Goal: Transaction & Acquisition: Obtain resource

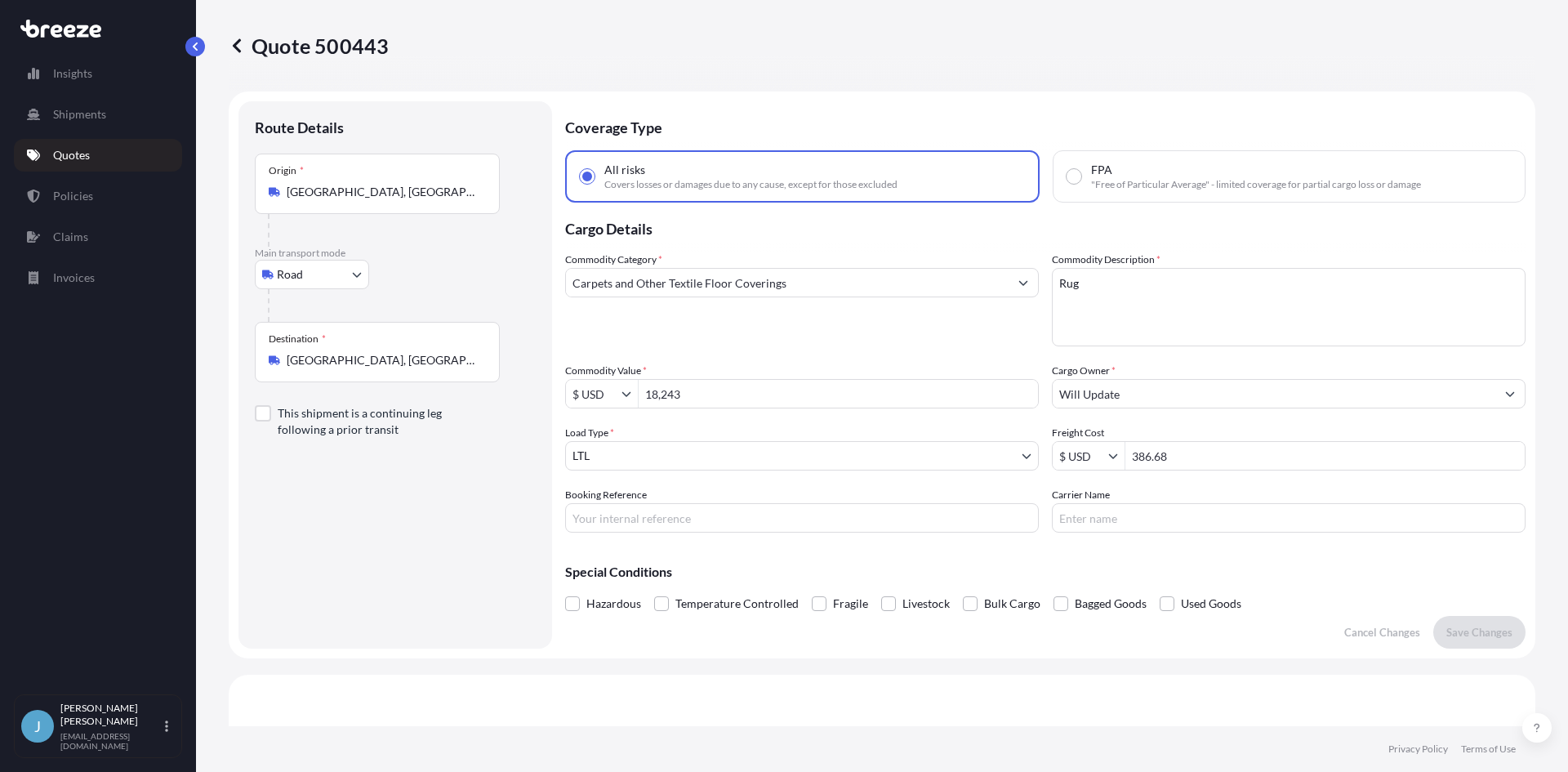
select select "Road"
select select "1"
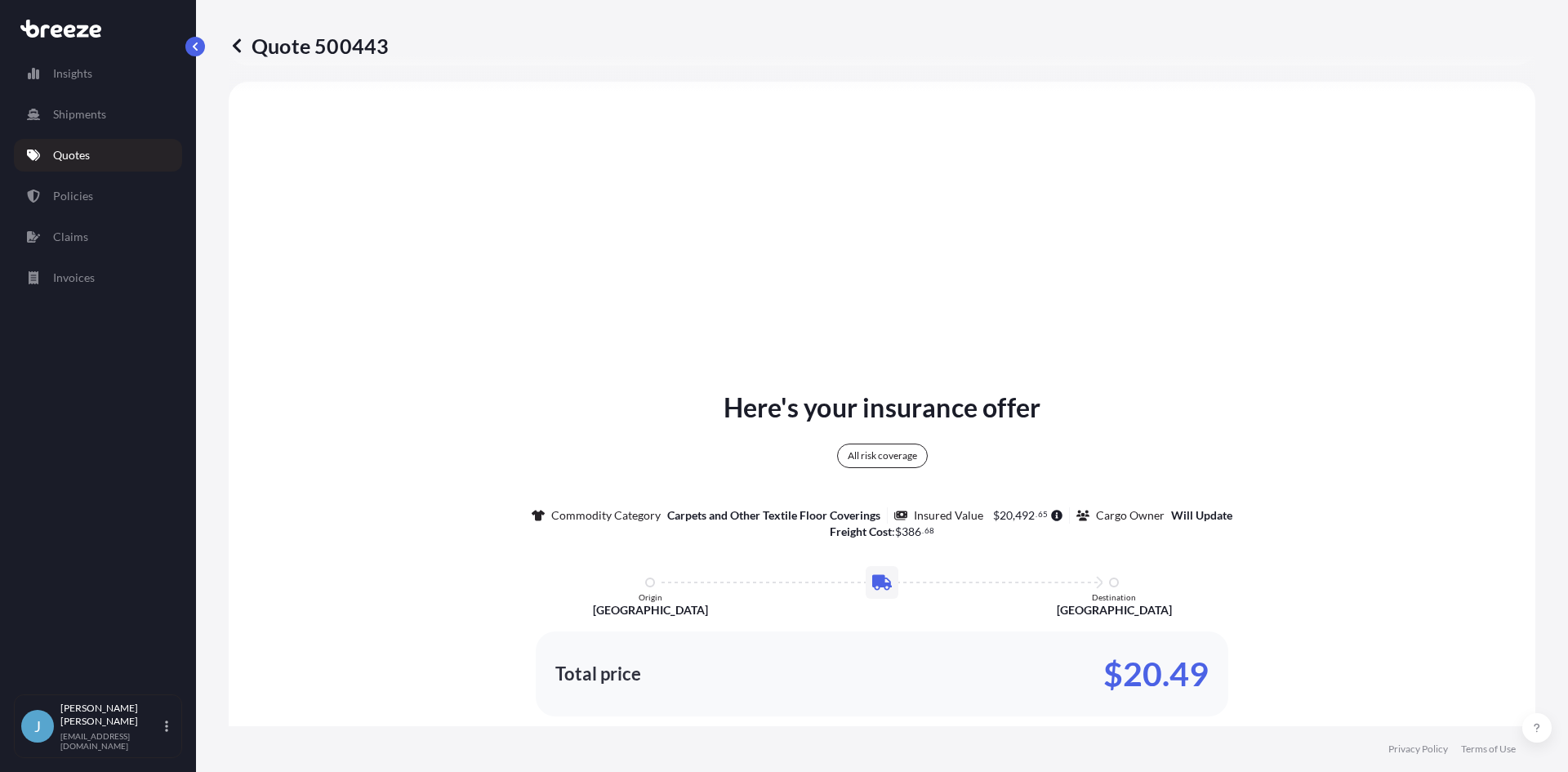
click at [88, 152] on p "Quotes" at bounding box center [71, 155] width 37 height 17
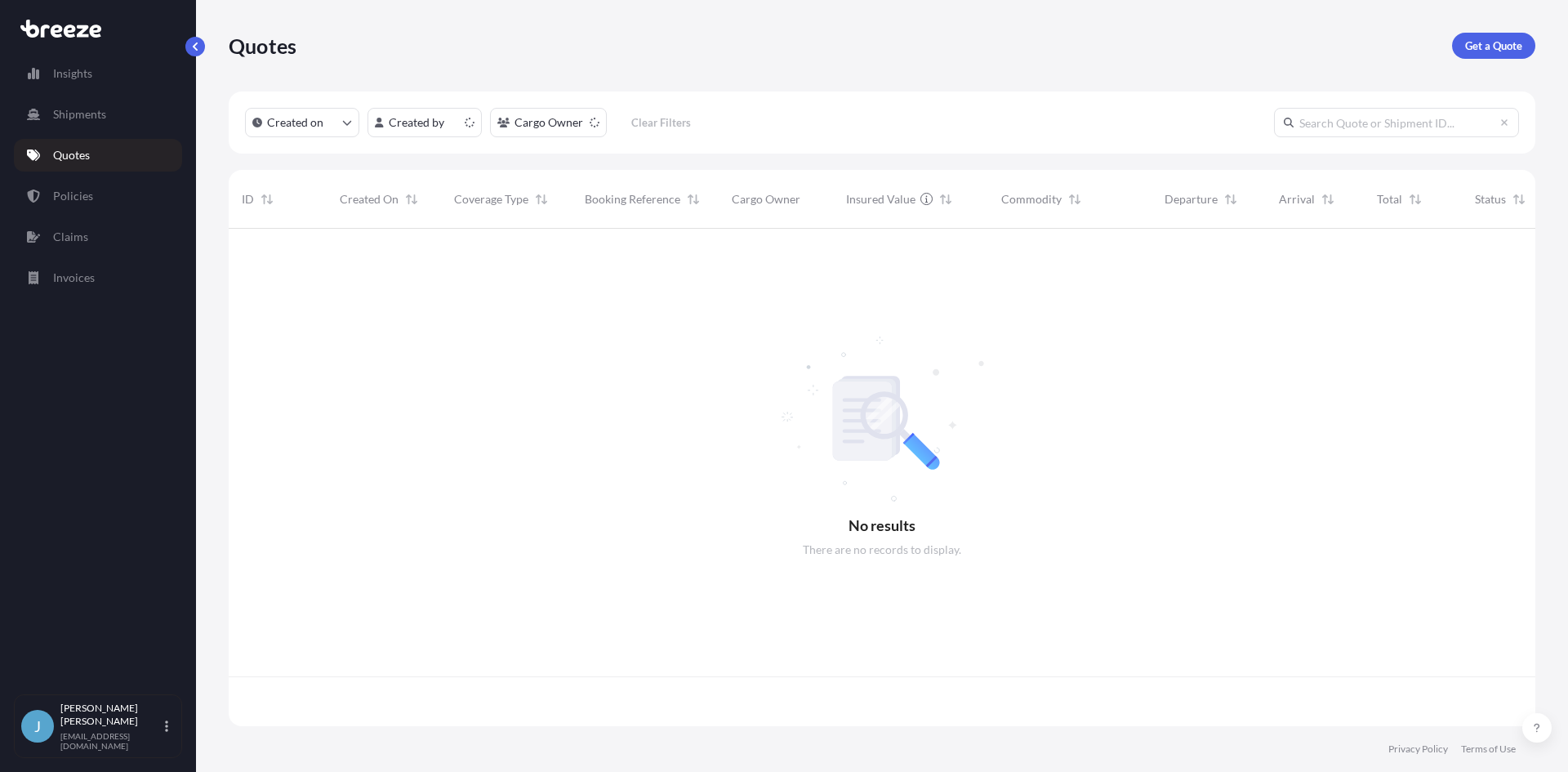
scroll to position [494, 1295]
click at [1508, 49] on p "Get a Quote" at bounding box center [1494, 46] width 57 height 17
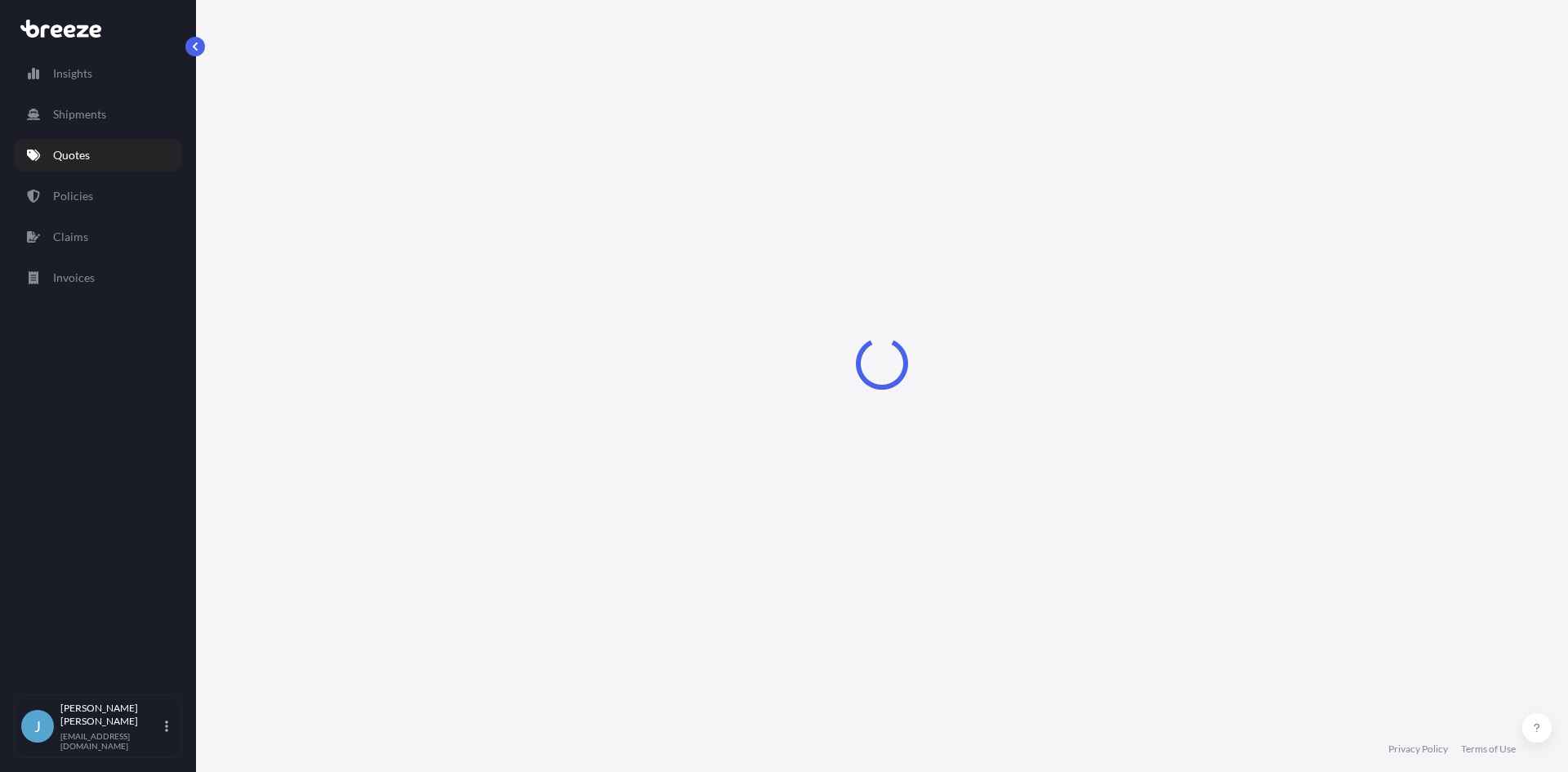
select select "Sea"
select select "1"
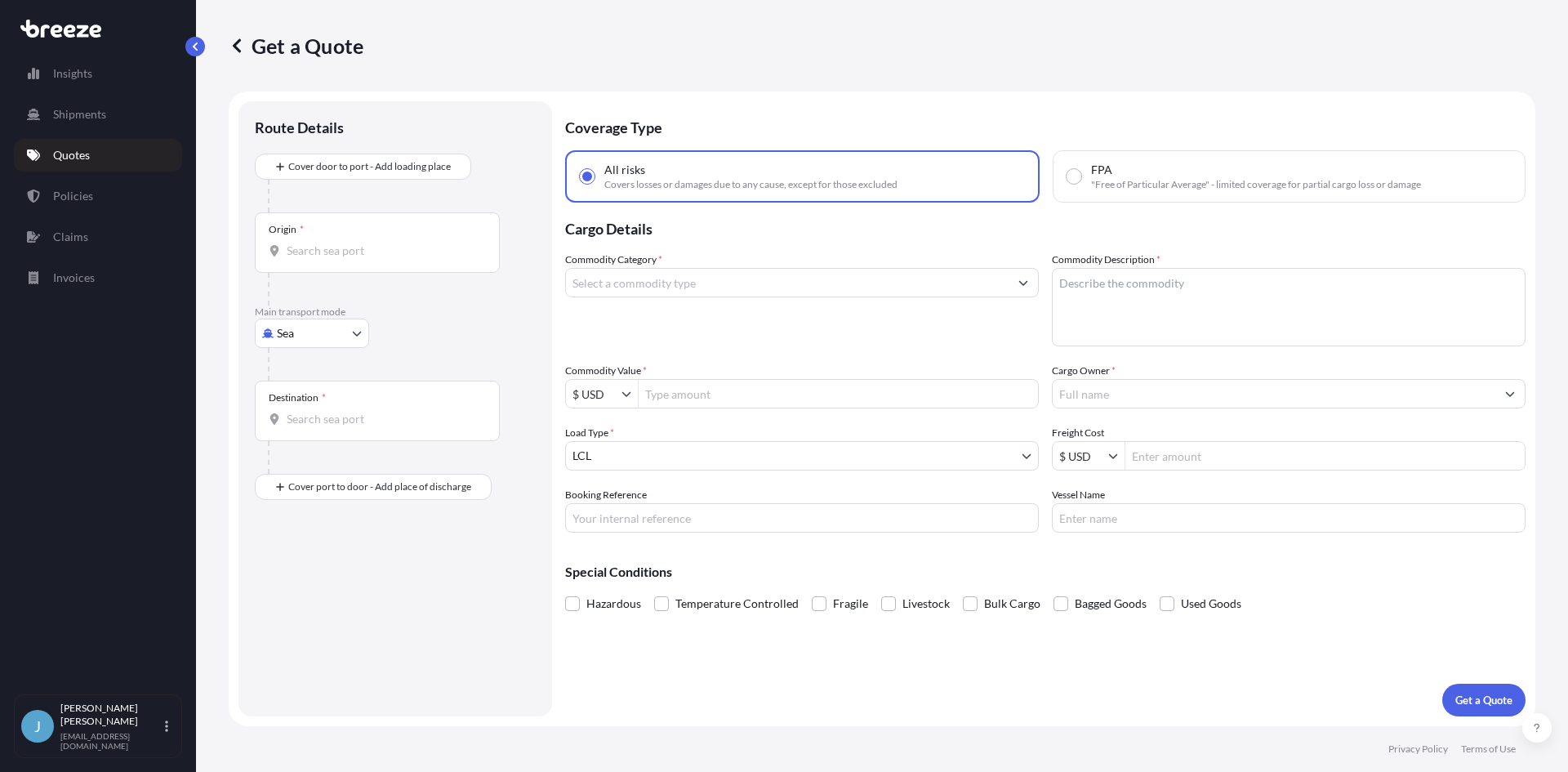
click at [334, 242] on div "Origin *" at bounding box center [377, 243] width 245 height 61
click at [334, 243] on input "Origin *" at bounding box center [383, 251] width 192 height 17
drag, startPoint x: 332, startPoint y: 259, endPoint x: 278, endPoint y: 258, distance: 54.0
click at [278, 258] on div "01749" at bounding box center [377, 251] width 217 height 17
type input "17"
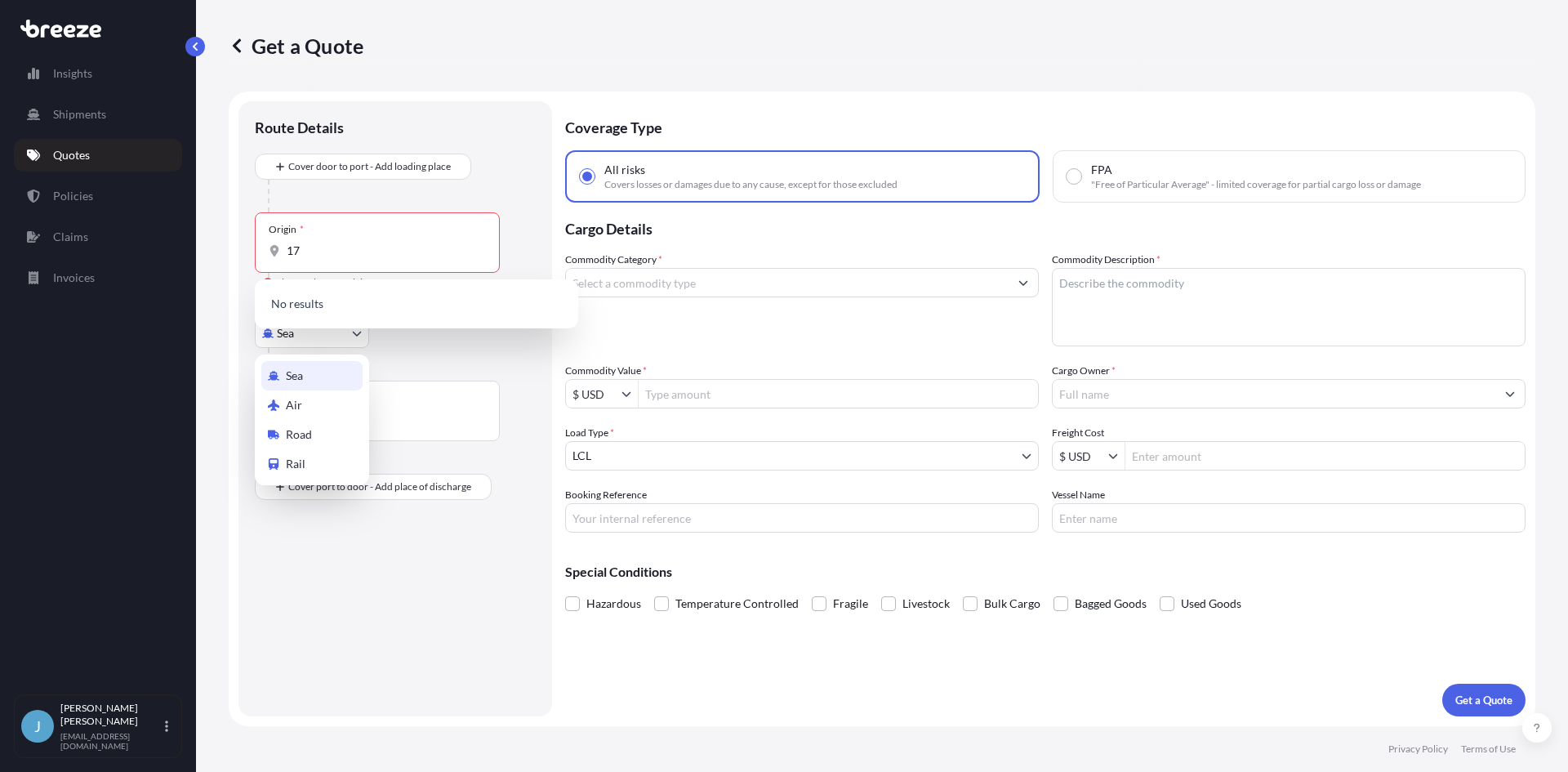
click at [291, 340] on body "Insights Shipments Quotes Policies Claims Invoices J [PERSON_NAME] [EMAIL_ADDRE…" at bounding box center [784, 386] width 1568 height 772
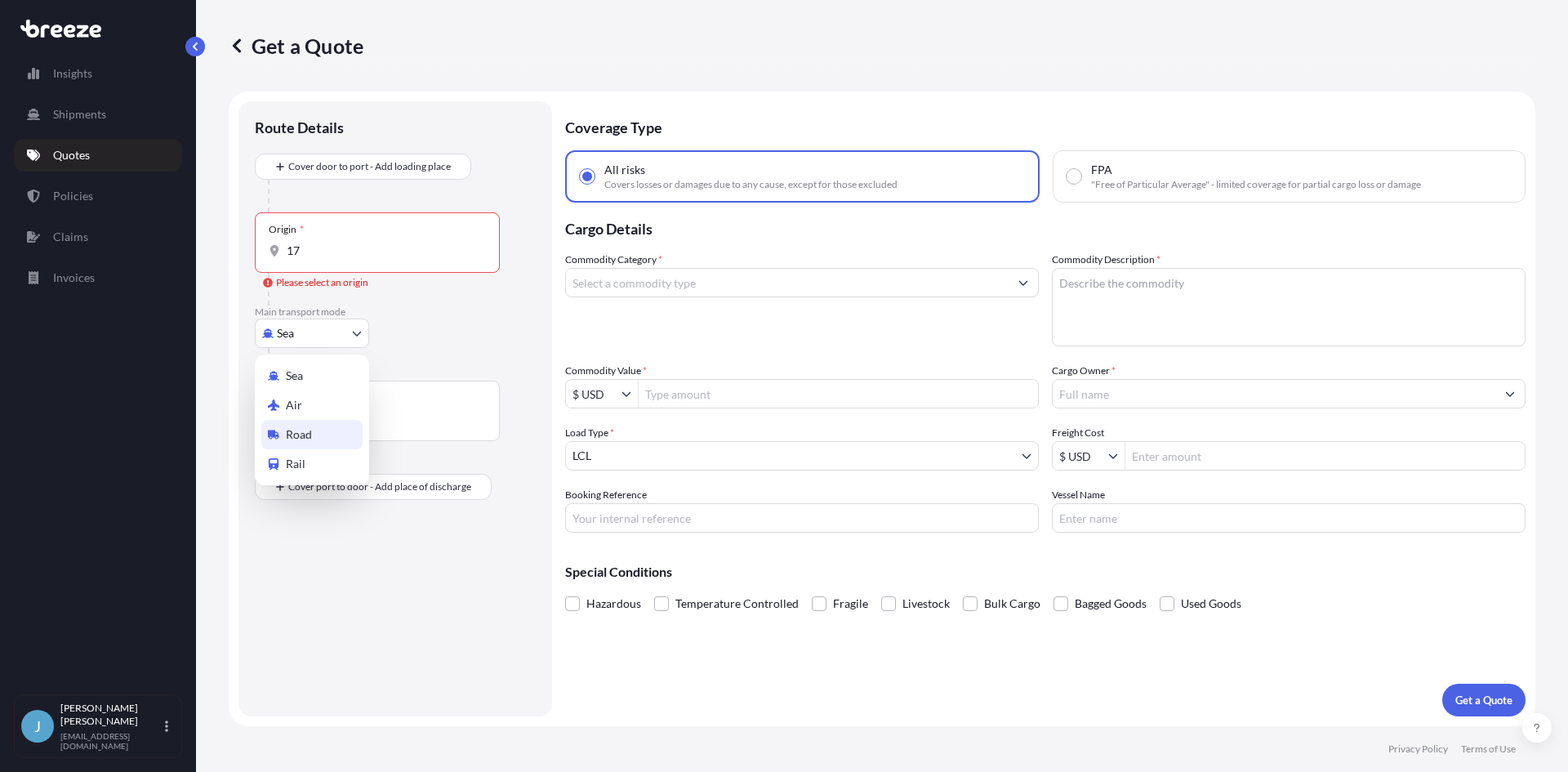
click at [309, 429] on span "Road" at bounding box center [299, 435] width 27 height 17
select select "Road"
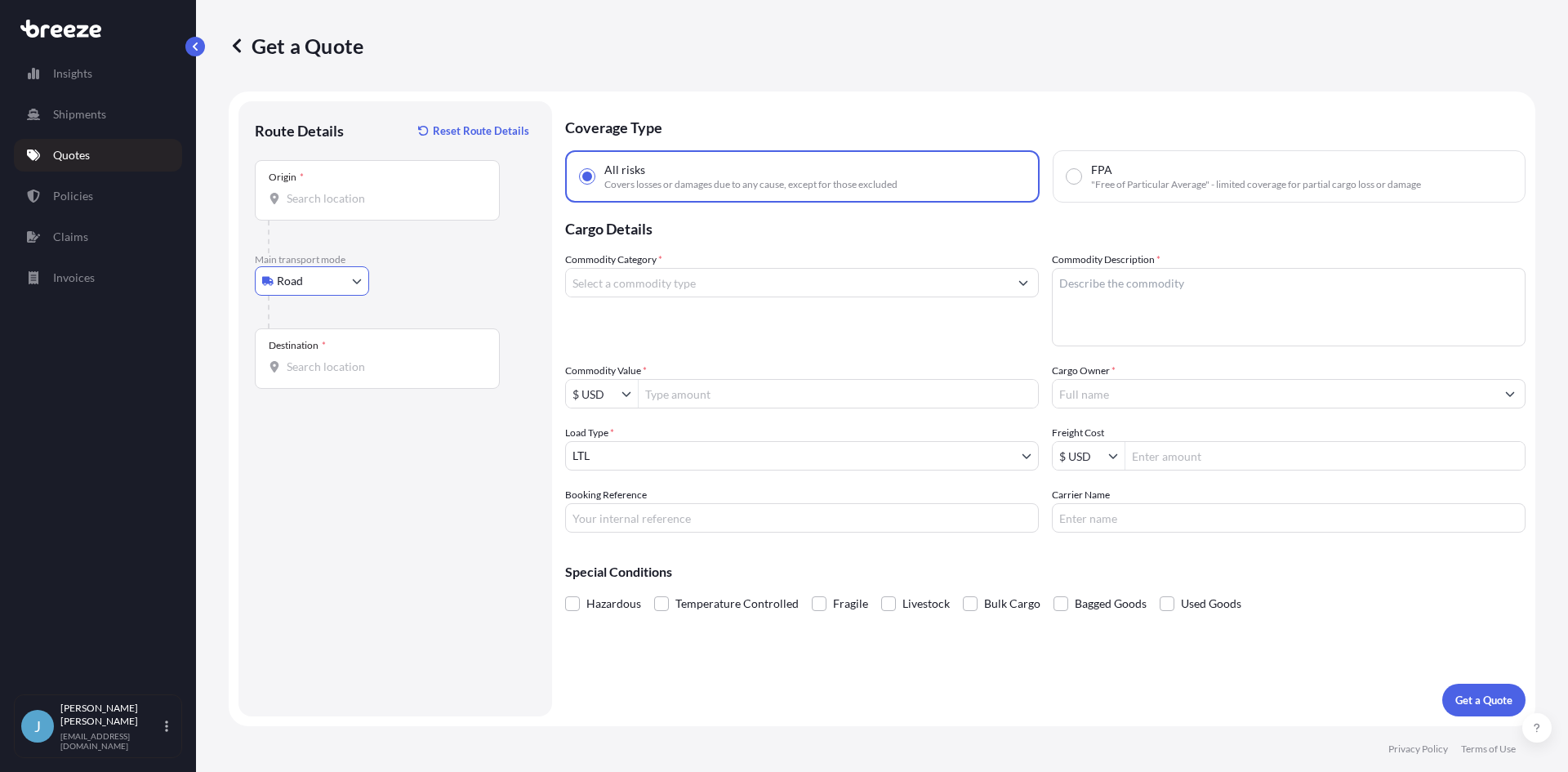
click at [349, 189] on div "Origin *" at bounding box center [377, 191] width 245 height 61
click at [349, 191] on input "Origin *" at bounding box center [383, 199] width 192 height 17
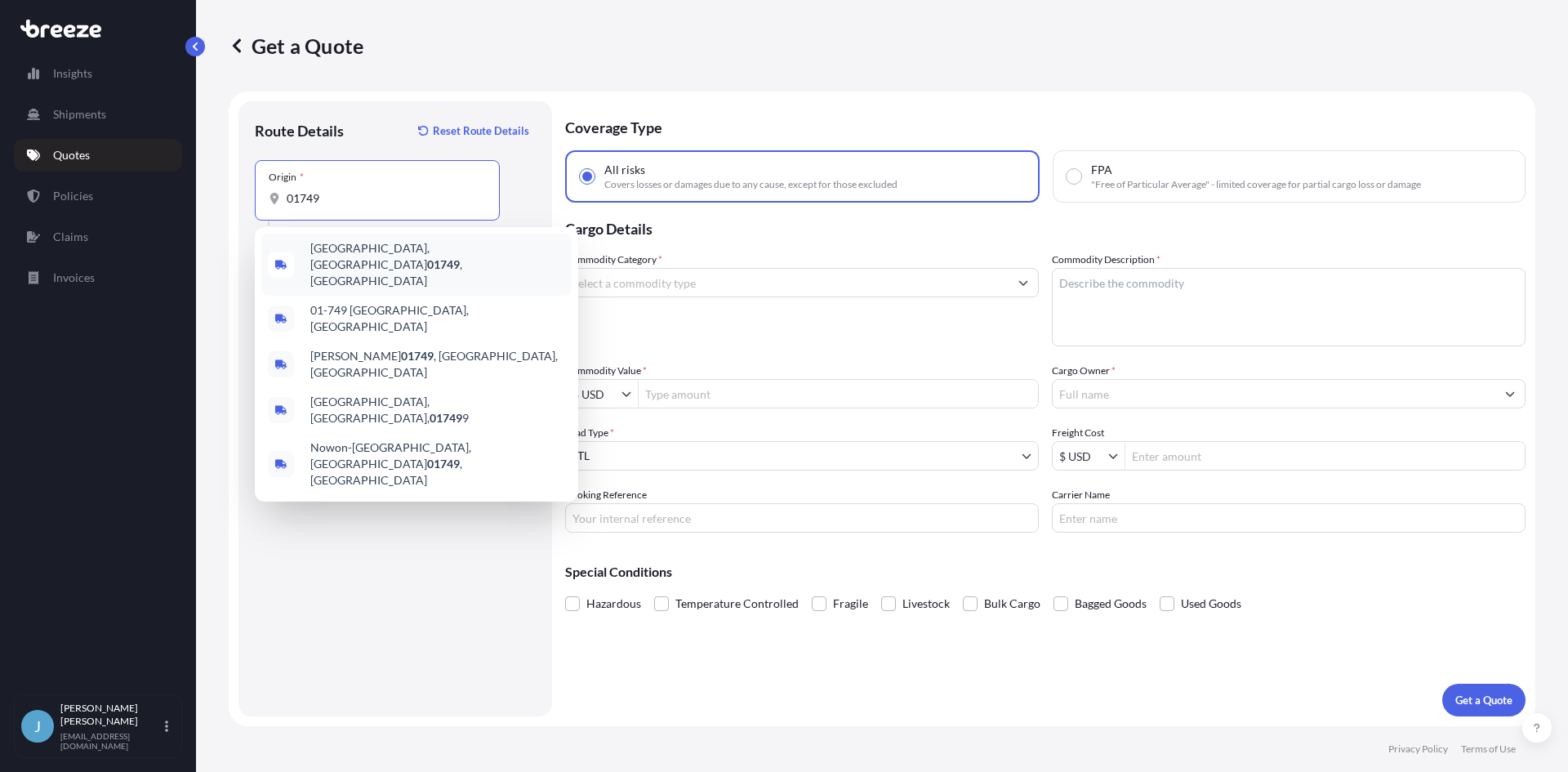
click at [356, 251] on span "[GEOGRAPHIC_DATA], MA 01749 , [GEOGRAPHIC_DATA]" at bounding box center [438, 264] width 255 height 49
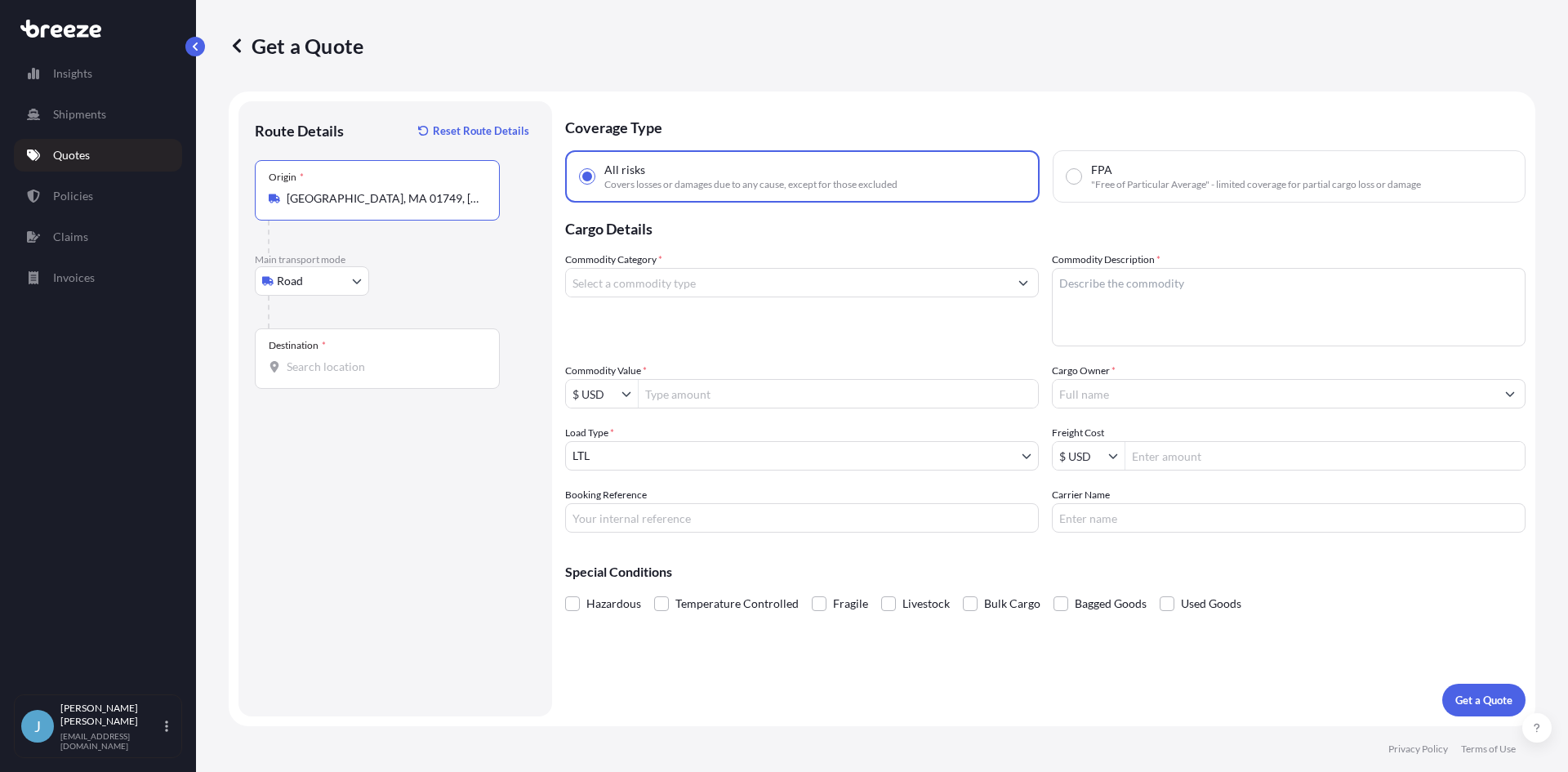
type input "[GEOGRAPHIC_DATA], MA 01749, [GEOGRAPHIC_DATA]"
click at [345, 340] on div "Destination *" at bounding box center [377, 358] width 245 height 61
click at [345, 358] on input "Destination *" at bounding box center [383, 367] width 192 height 17
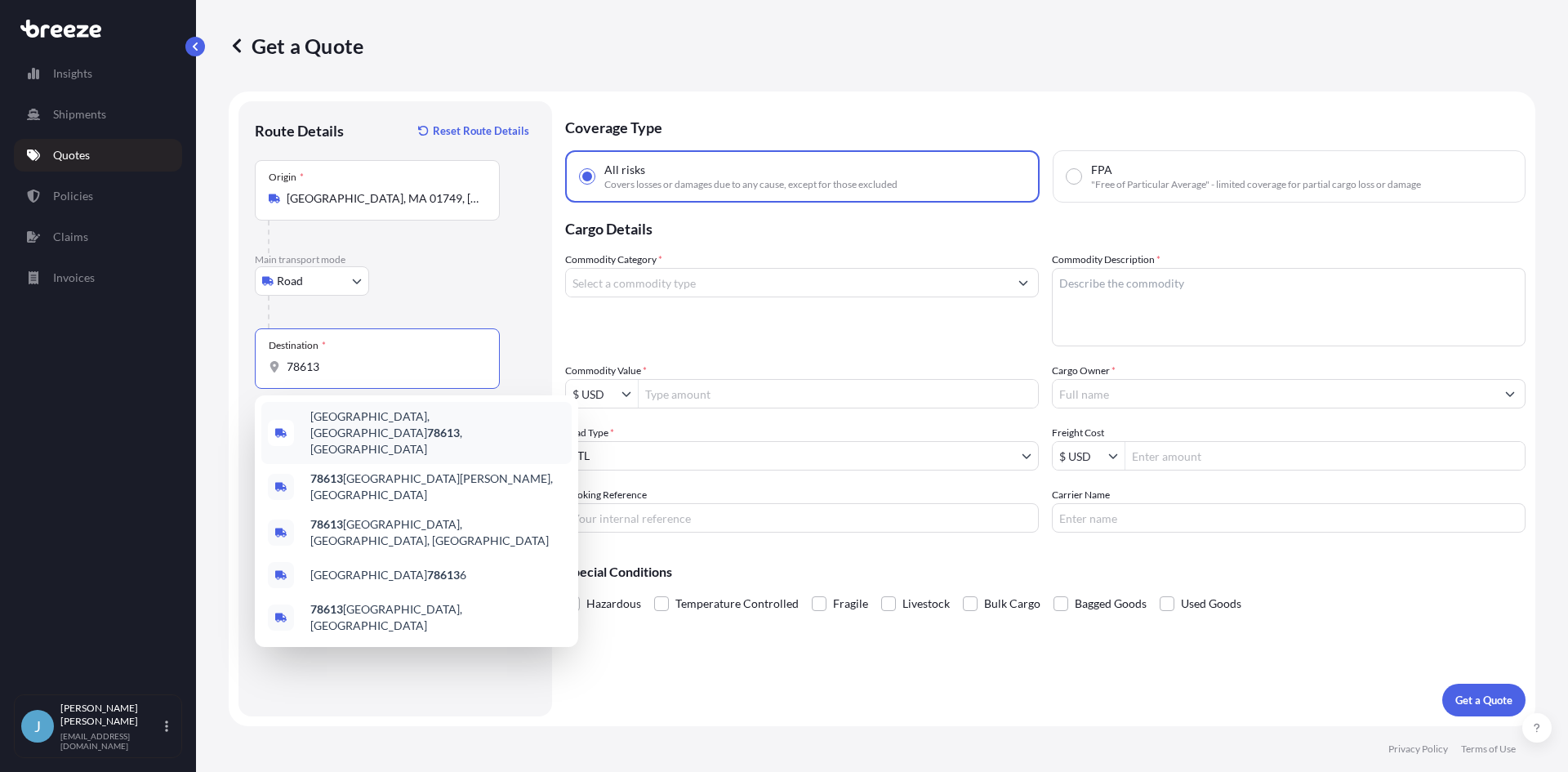
click at [359, 422] on span "[GEOGRAPHIC_DATA] , [GEOGRAPHIC_DATA]" at bounding box center [438, 433] width 255 height 49
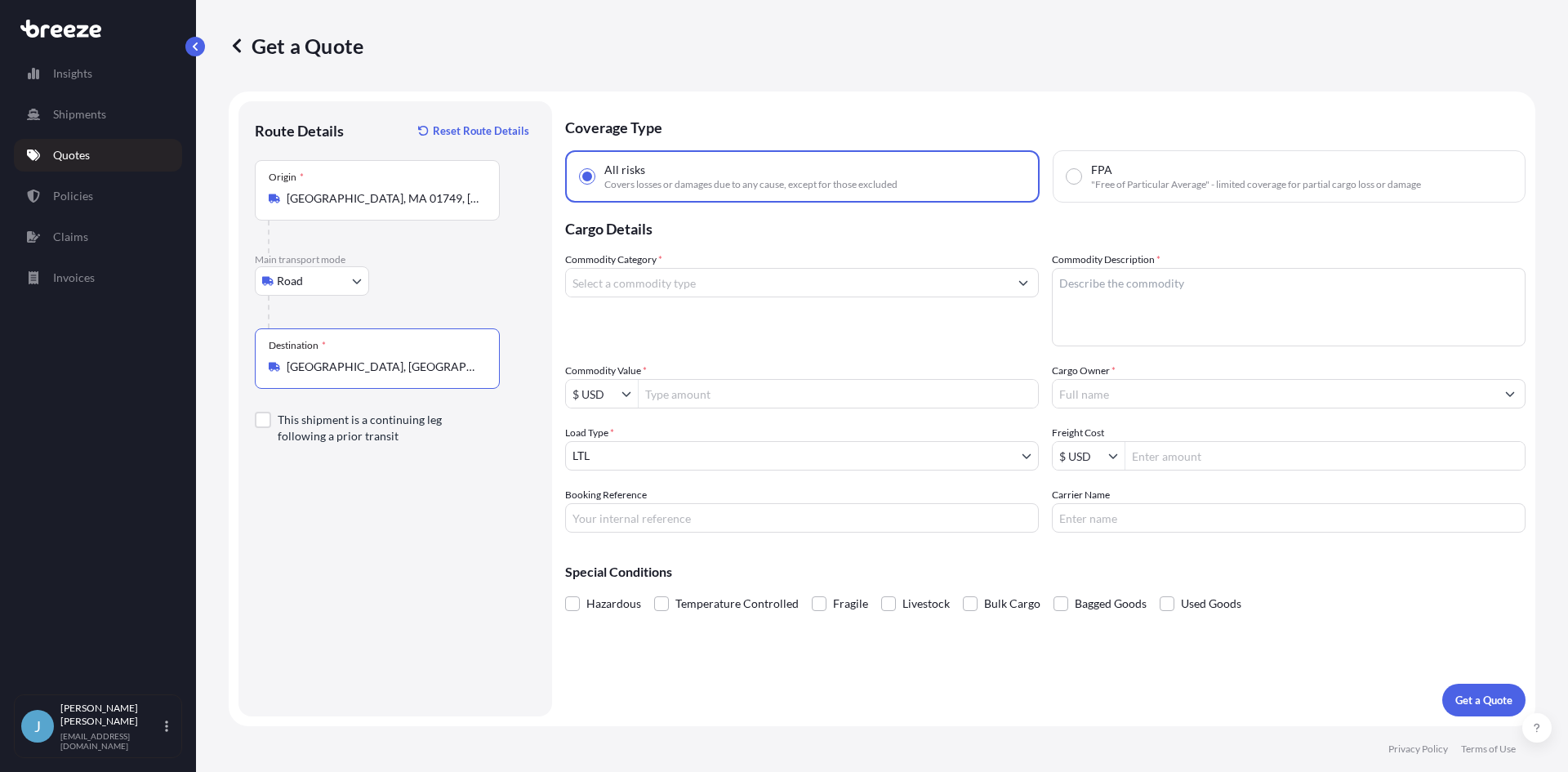
type input "[GEOGRAPHIC_DATA], [GEOGRAPHIC_DATA]"
click at [826, 283] on input "Commodity Category *" at bounding box center [787, 282] width 443 height 29
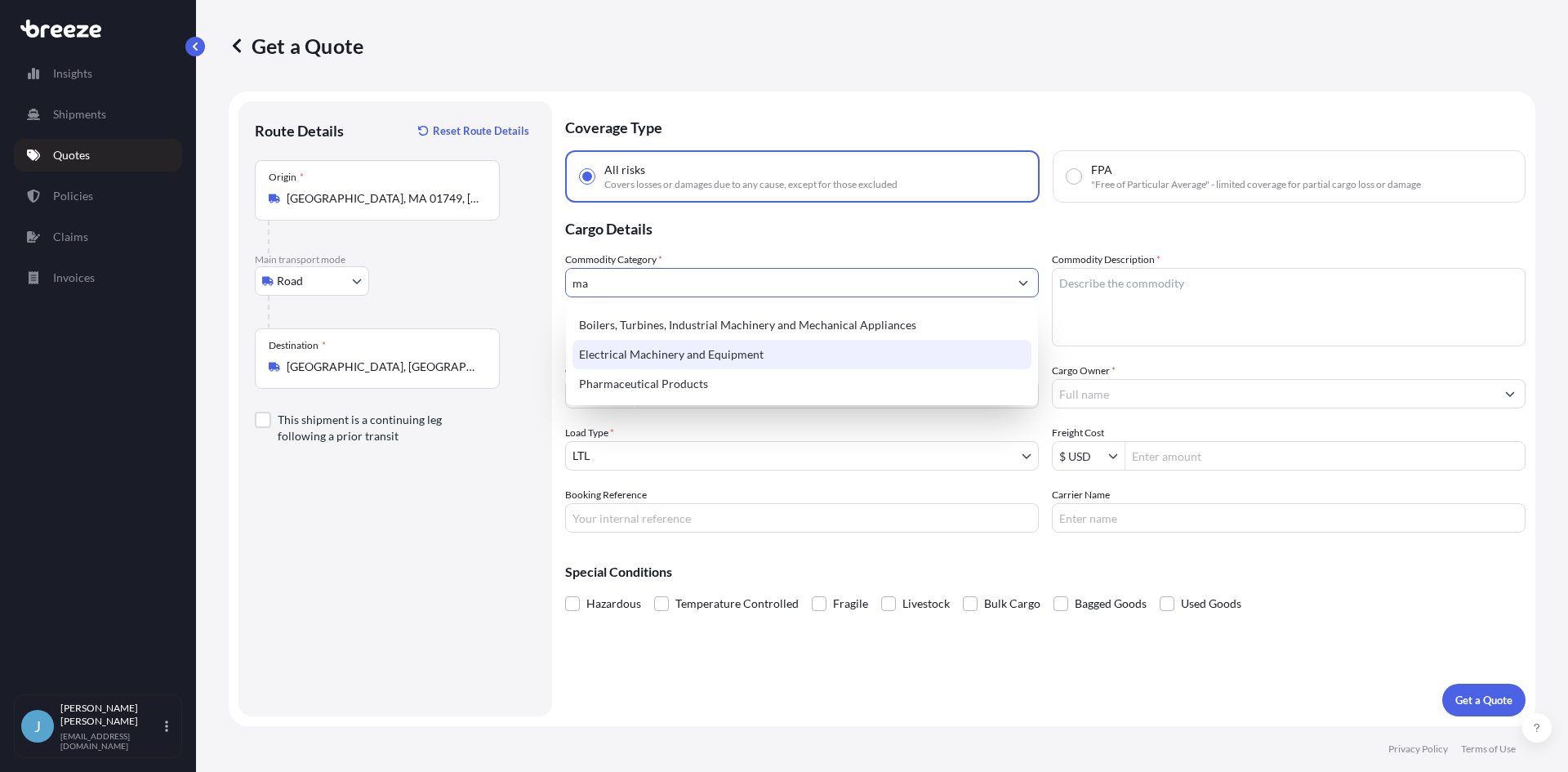
type input "m"
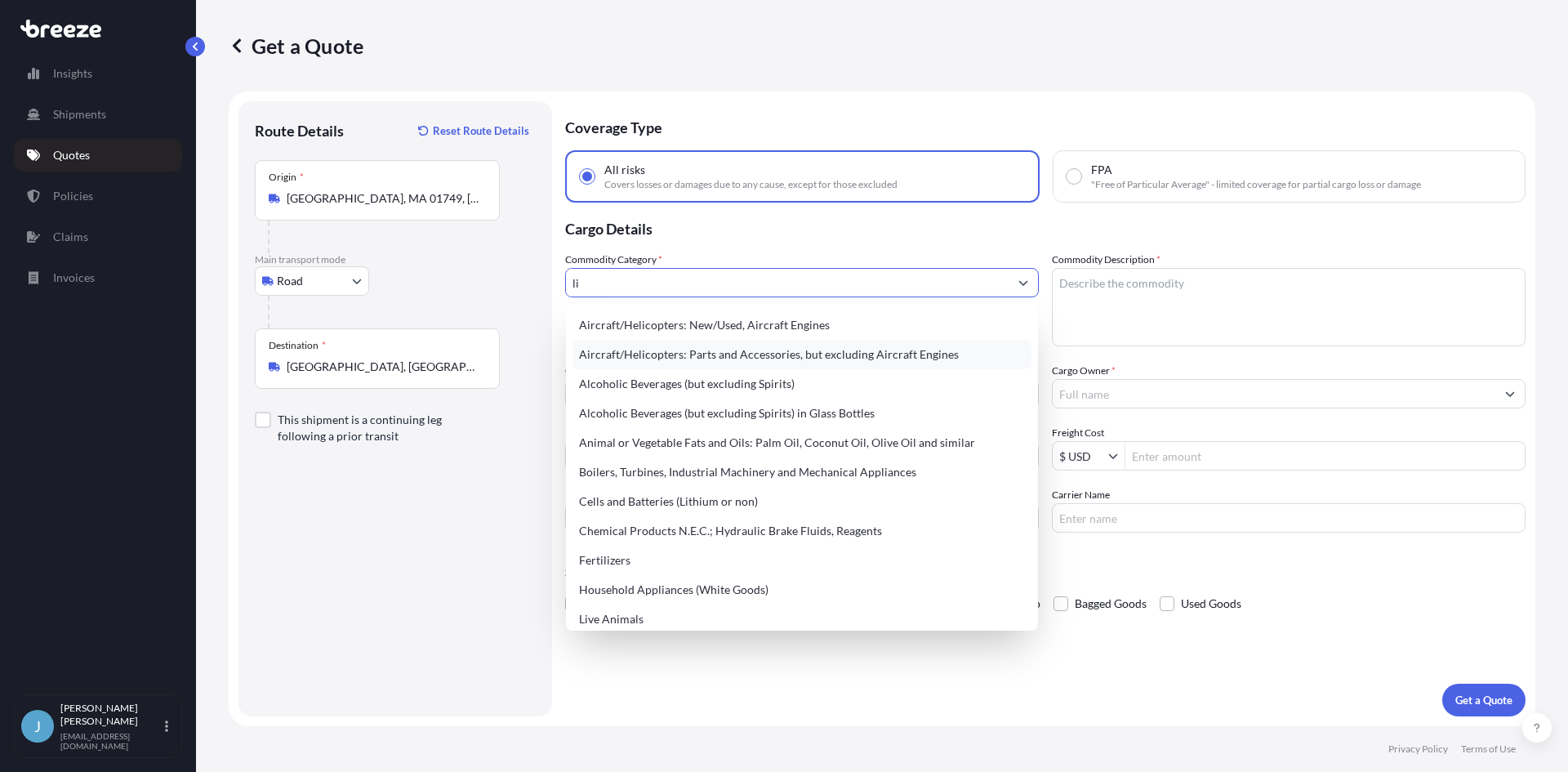
type input "l"
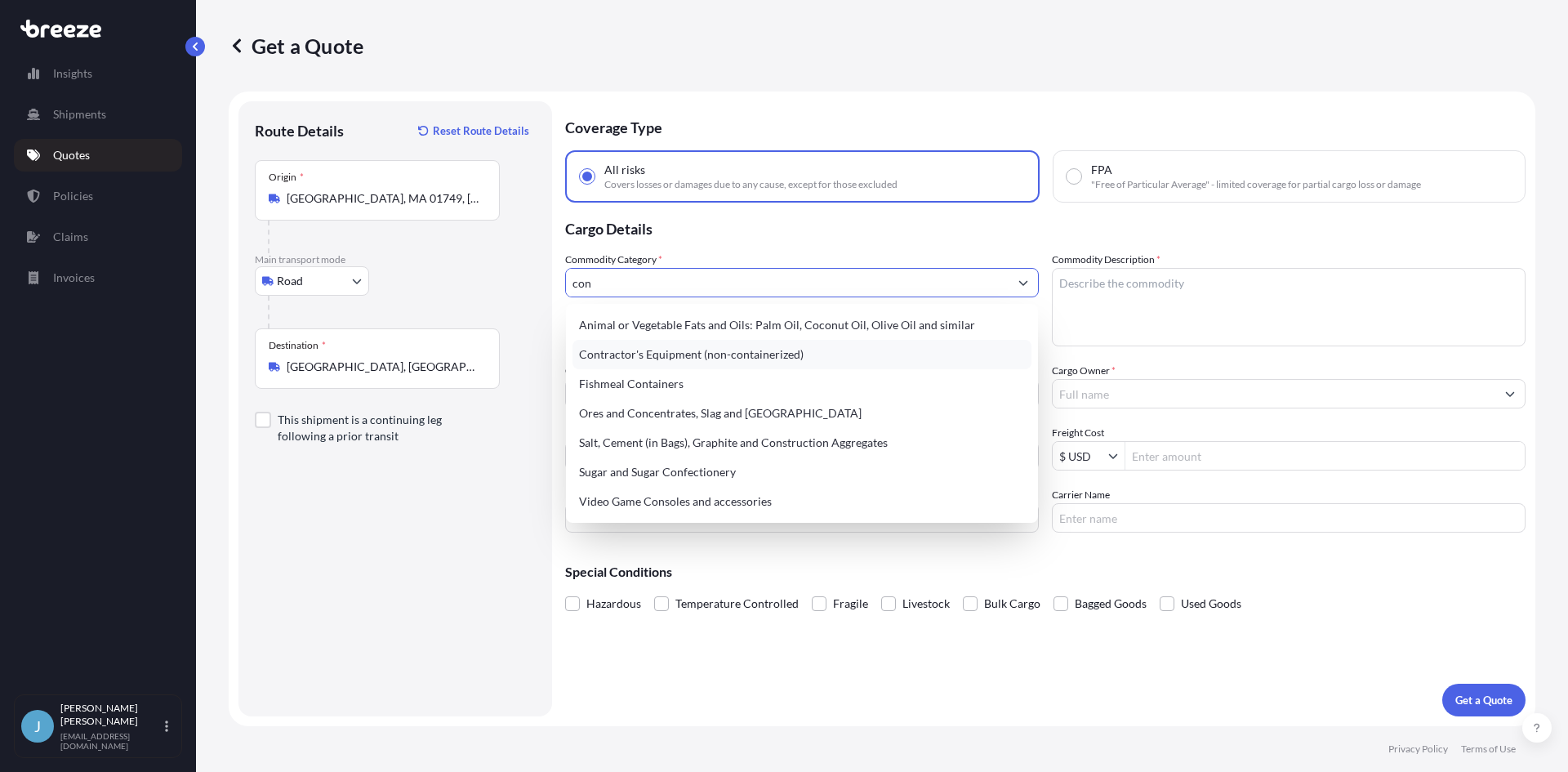
click at [694, 354] on div "Contractor's Equipment (non-containerized)" at bounding box center [802, 355] width 459 height 29
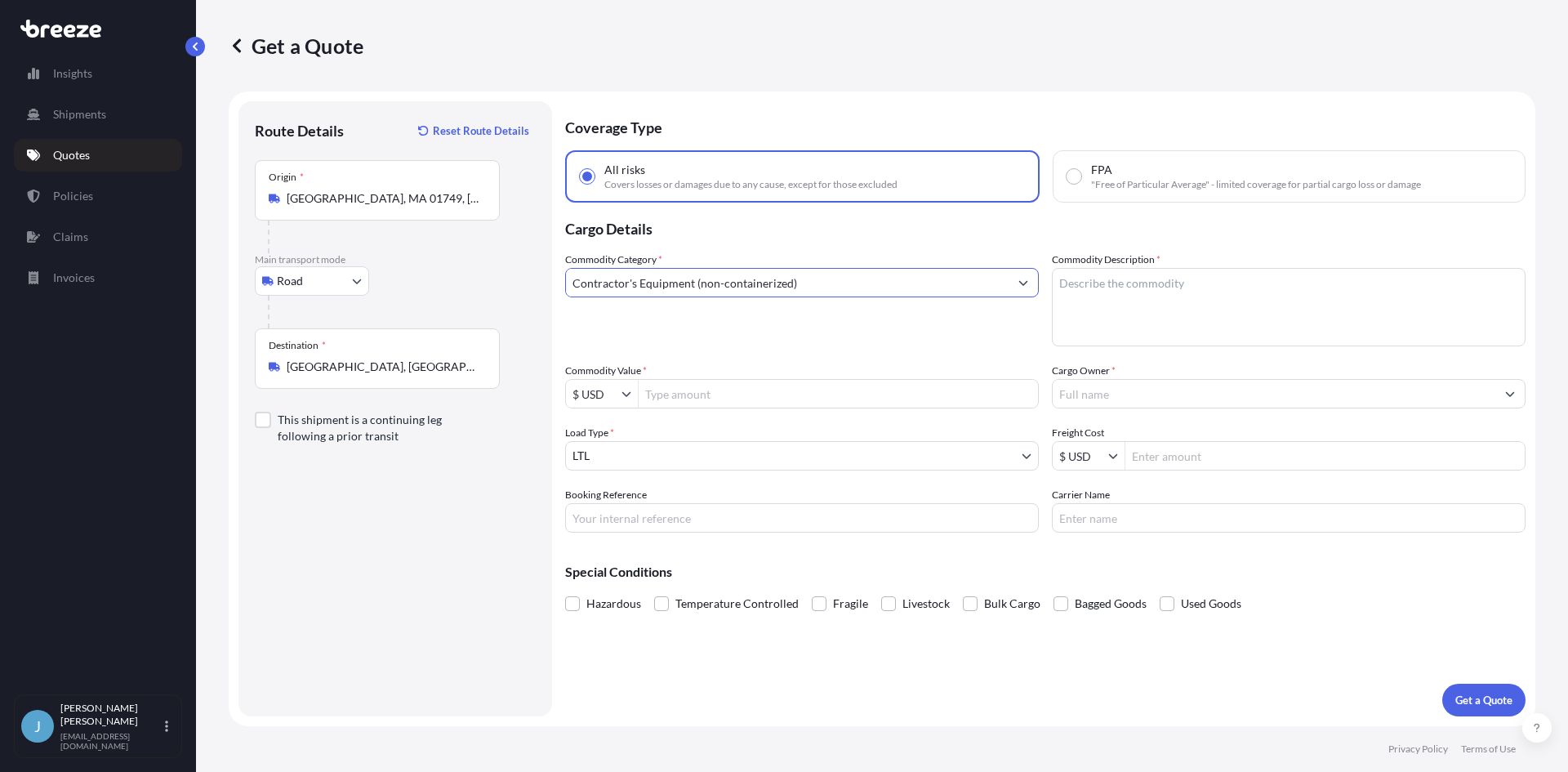
type input "Contractor's Equipment (non-containerized)"
click at [1128, 304] on textarea "Commodity Description *" at bounding box center [1288, 307] width 474 height 79
type textarea "Lifter"
click at [917, 384] on input "Commodity Value *" at bounding box center [839, 394] width 400 height 29
type input "4,000"
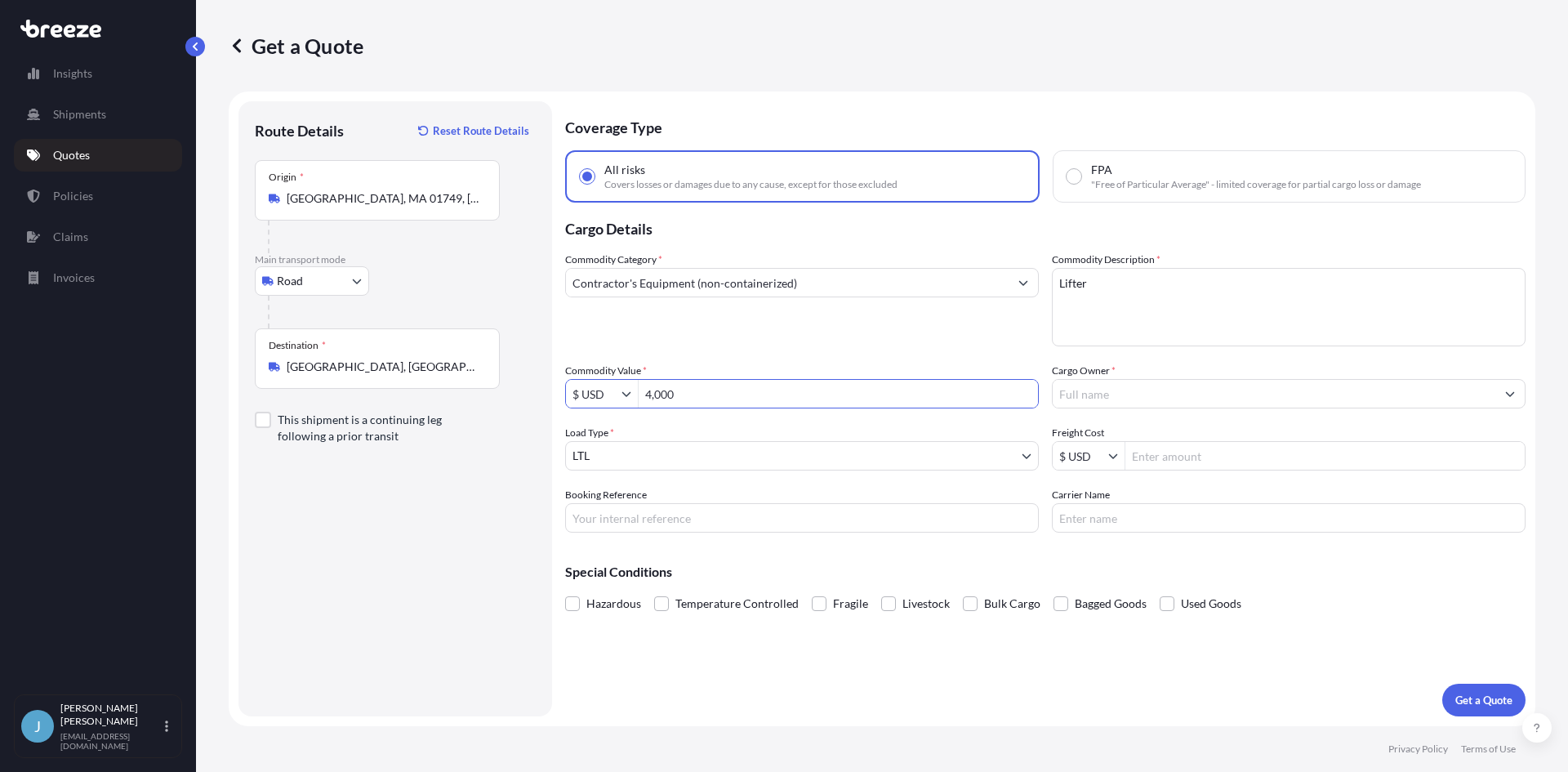
click at [1160, 380] on div at bounding box center [1288, 394] width 474 height 29
drag, startPoint x: 1157, startPoint y: 379, endPoint x: 1164, endPoint y: 393, distance: 15.7
click at [1158, 380] on div "Cargo Owner *" at bounding box center [1288, 386] width 474 height 46
click at [1164, 393] on input "Cargo Owner *" at bounding box center [1274, 394] width 443 height 29
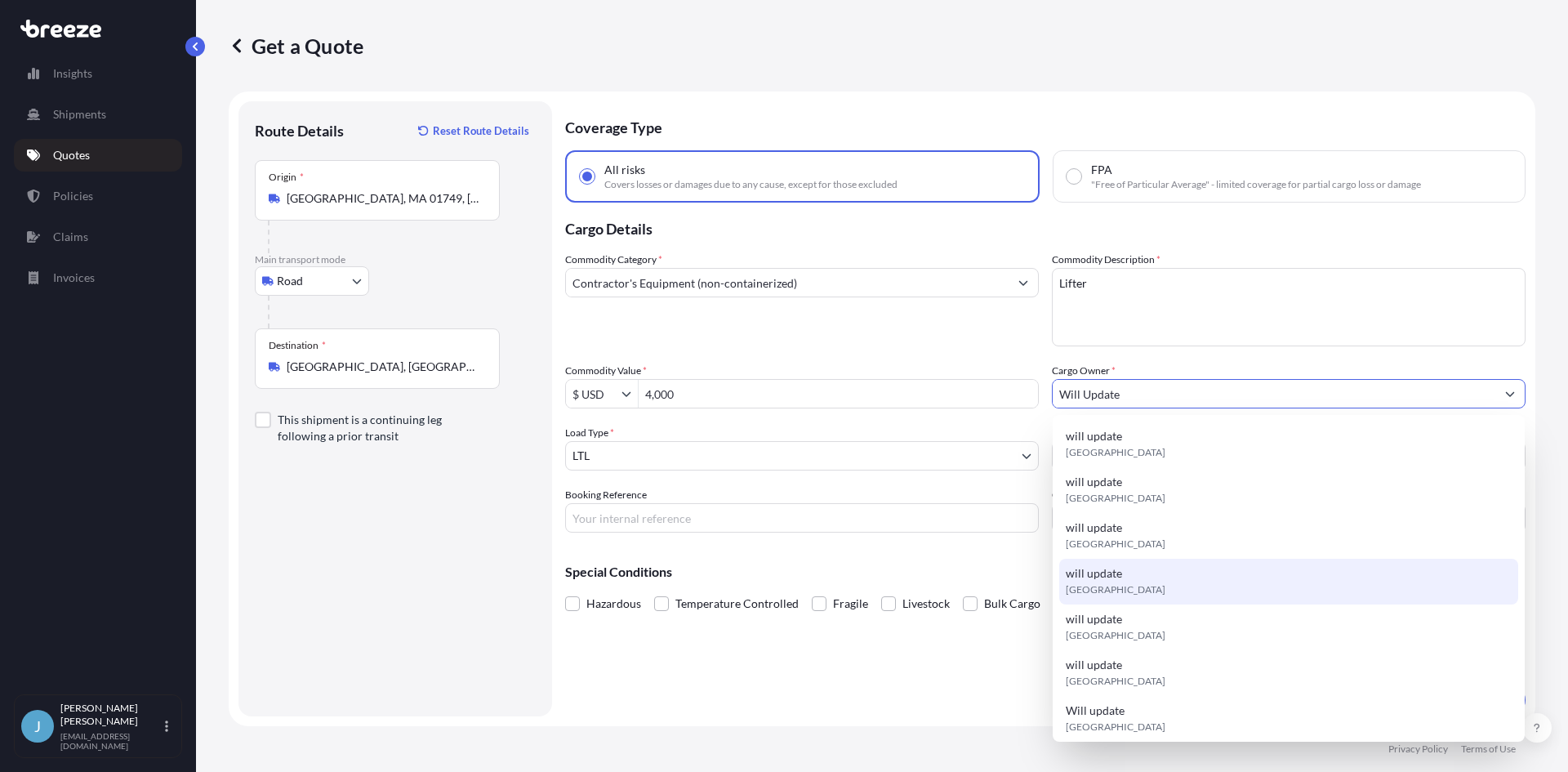
click at [1103, 561] on div "will update [GEOGRAPHIC_DATA]" at bounding box center [1288, 582] width 459 height 46
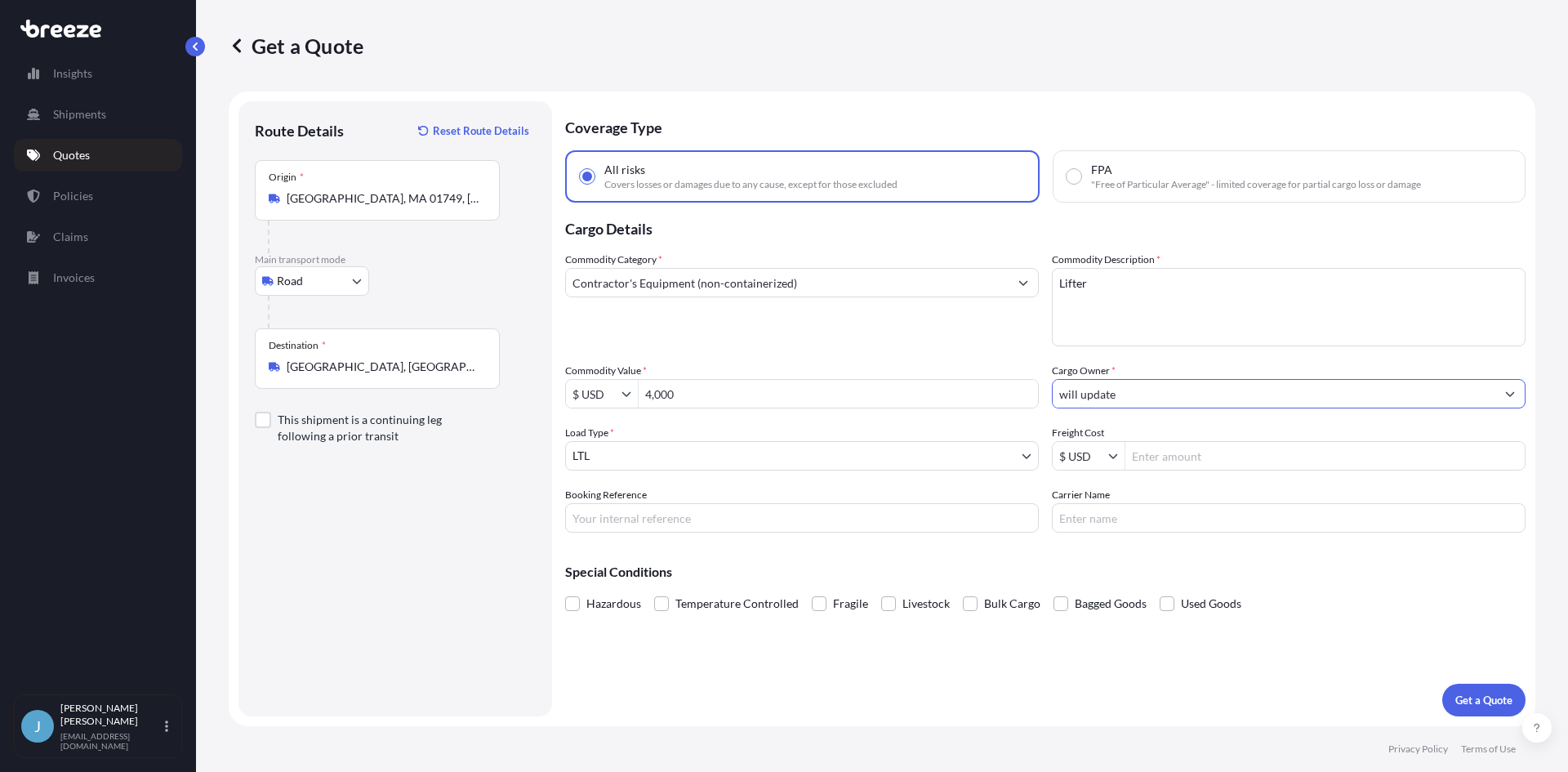
click at [1113, 391] on input "will update" at bounding box center [1274, 394] width 443 height 29
type input "will update"
click at [1174, 449] on input "Freight Cost" at bounding box center [1325, 456] width 400 height 29
click at [1163, 458] on input "Freight Cost" at bounding box center [1325, 456] width 400 height 29
type input "444.13"
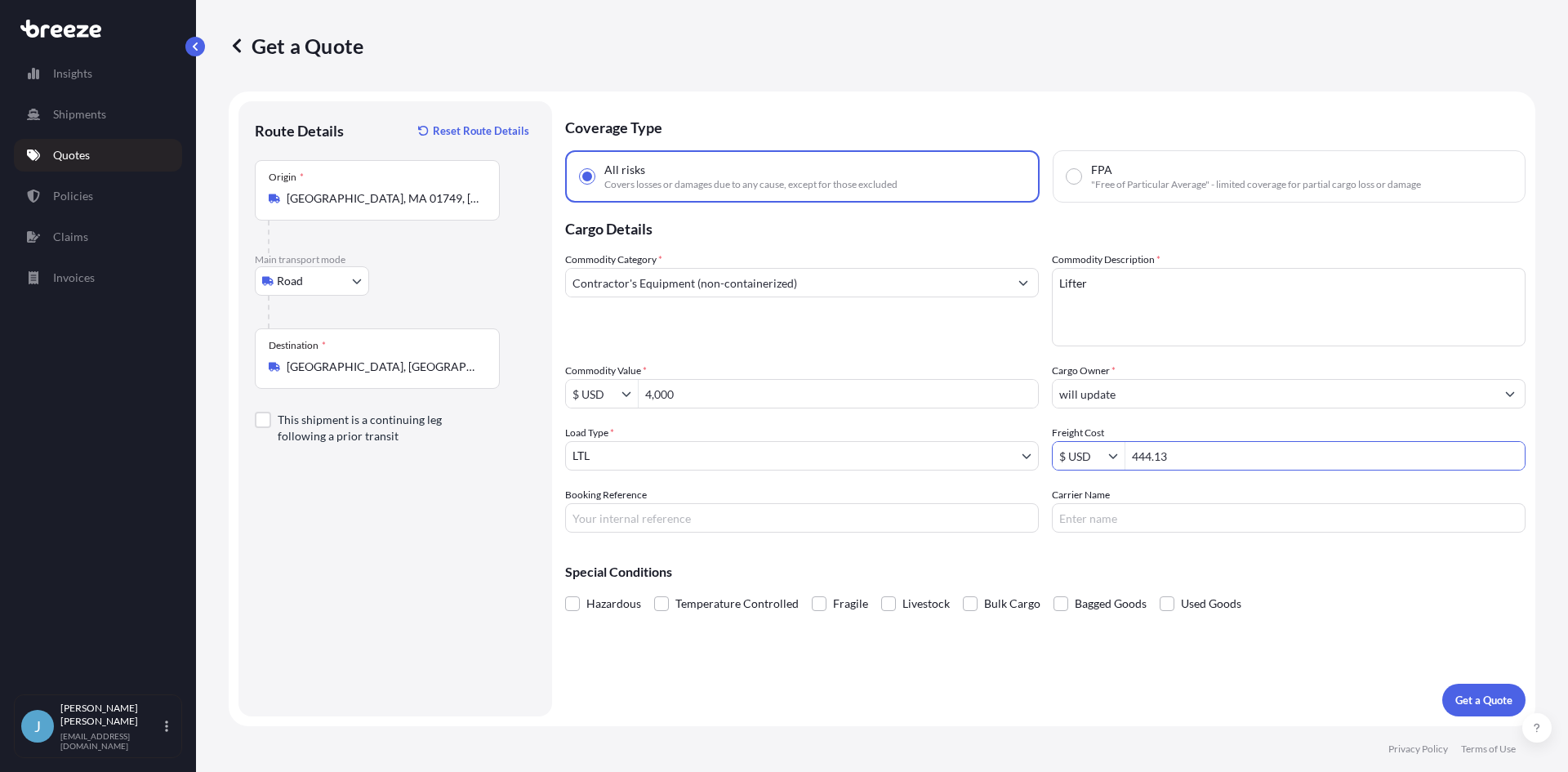
click at [1354, 645] on div "Coverage Type All risks Covers losses or damages due to any cause, except for t…" at bounding box center [1046, 409] width 960 height 615
click at [1460, 696] on p "Get a Quote" at bounding box center [1484, 700] width 57 height 17
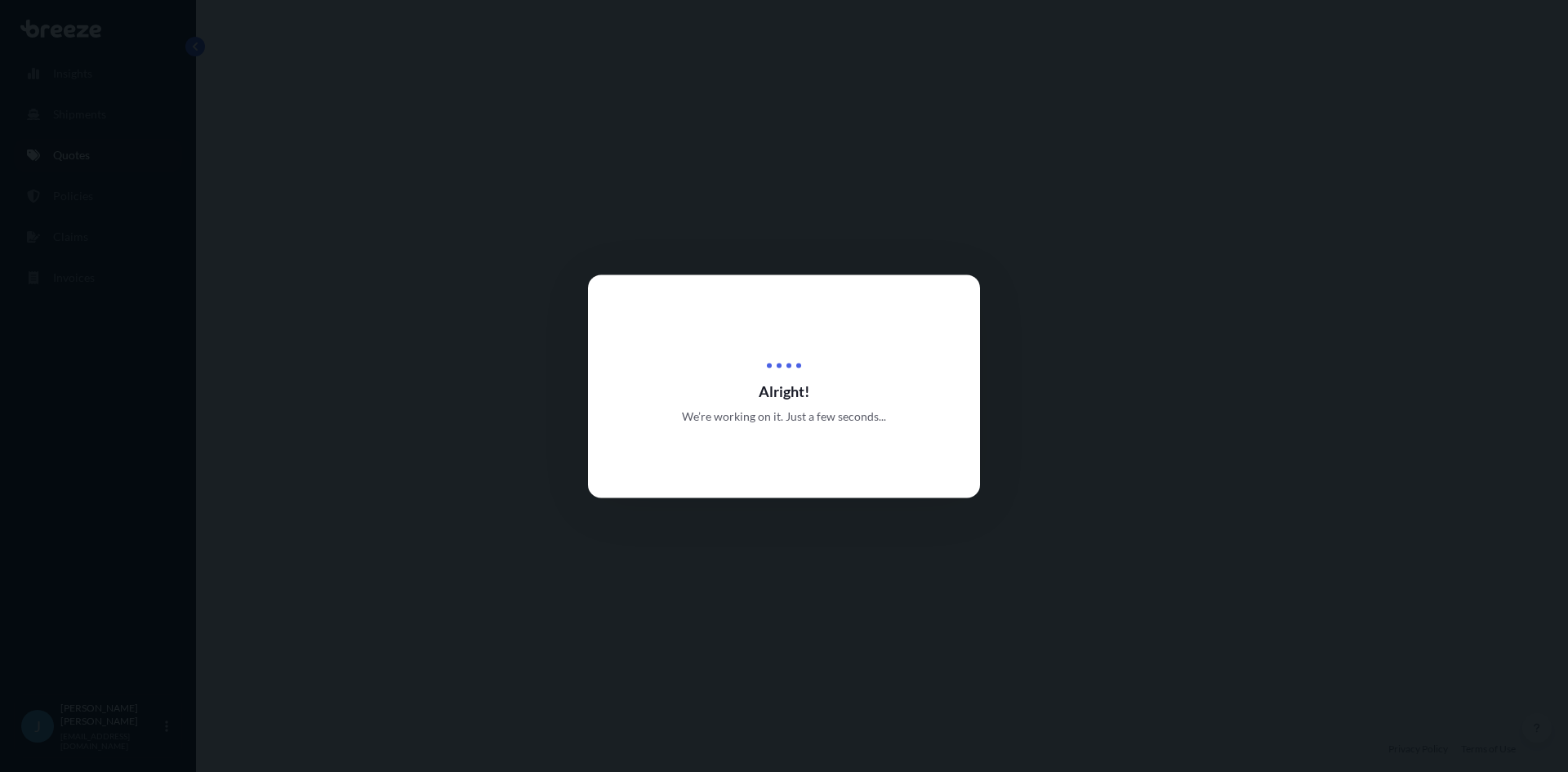
select select "Road"
select select "1"
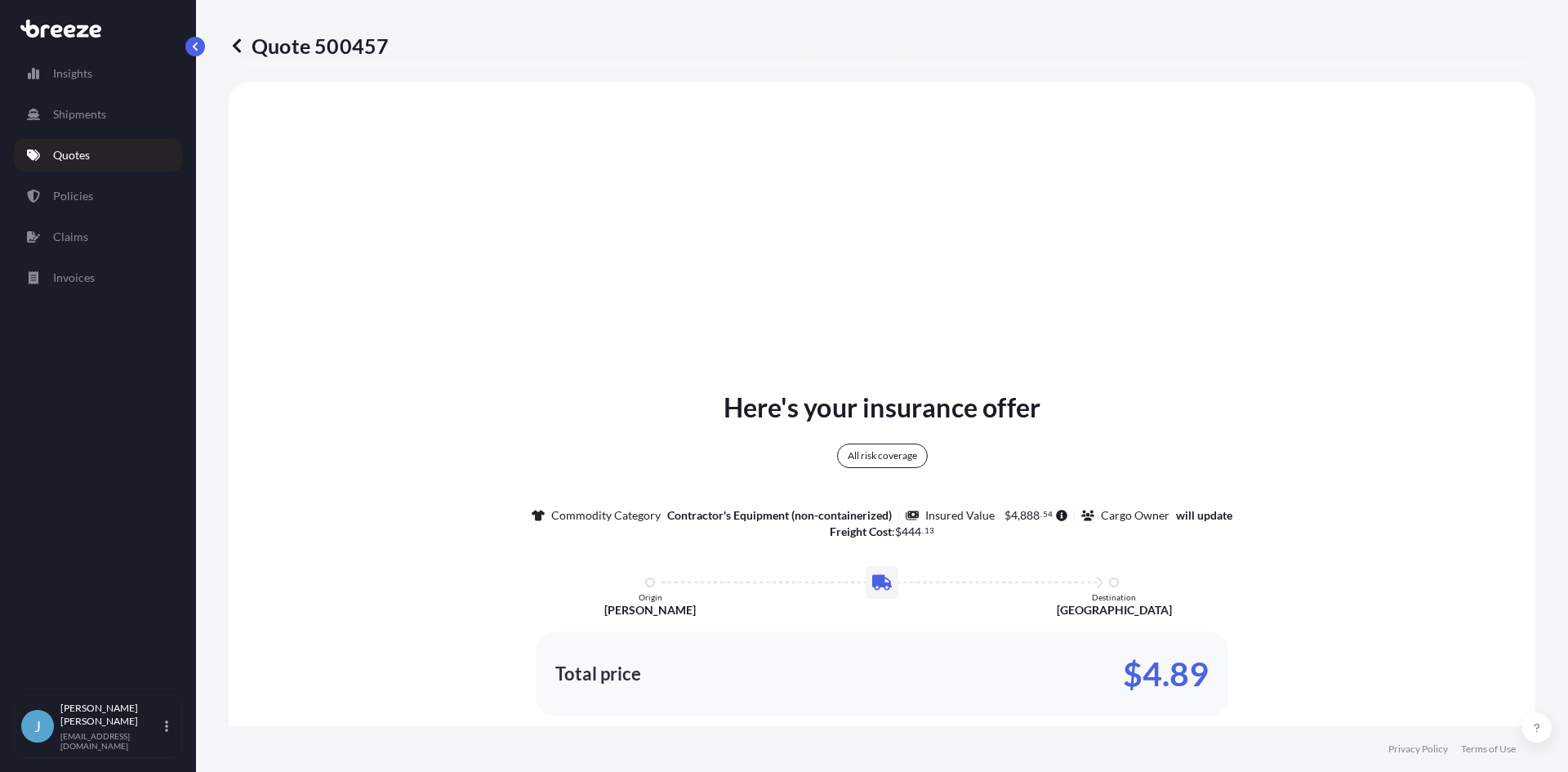
scroll to position [756, 0]
